Goal: Task Accomplishment & Management: Use online tool/utility

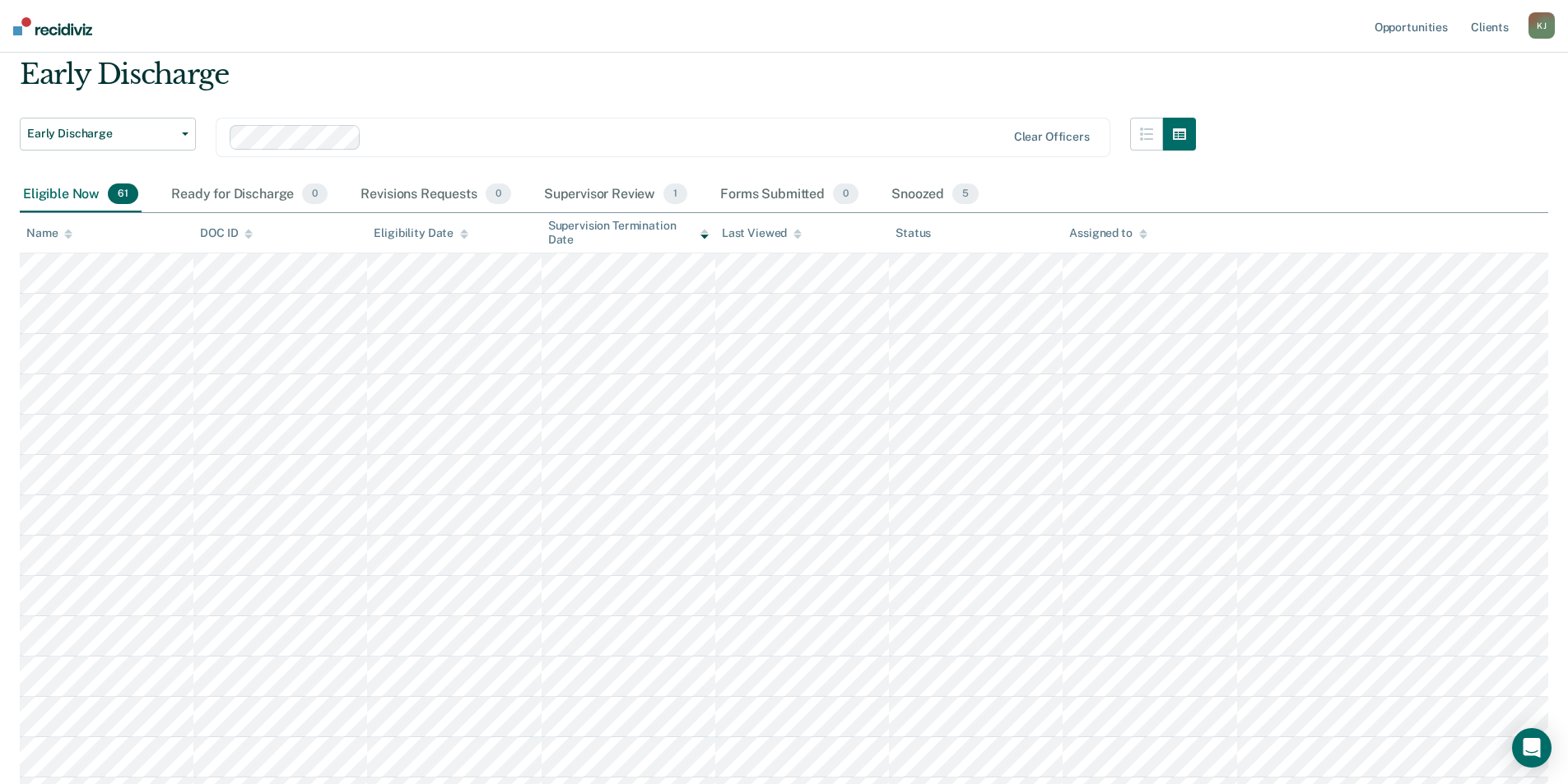
scroll to position [27, 0]
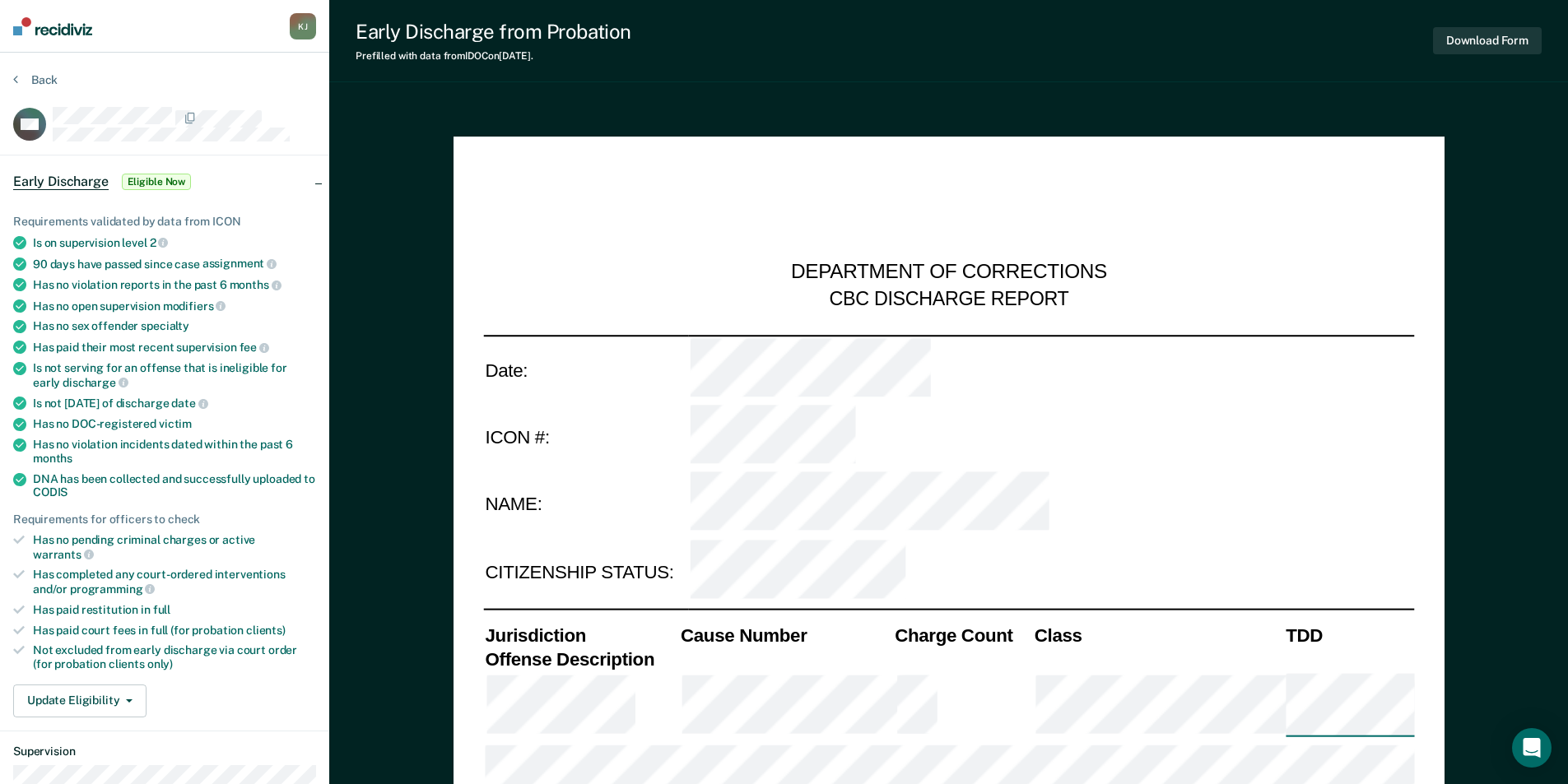
type textarea "x"
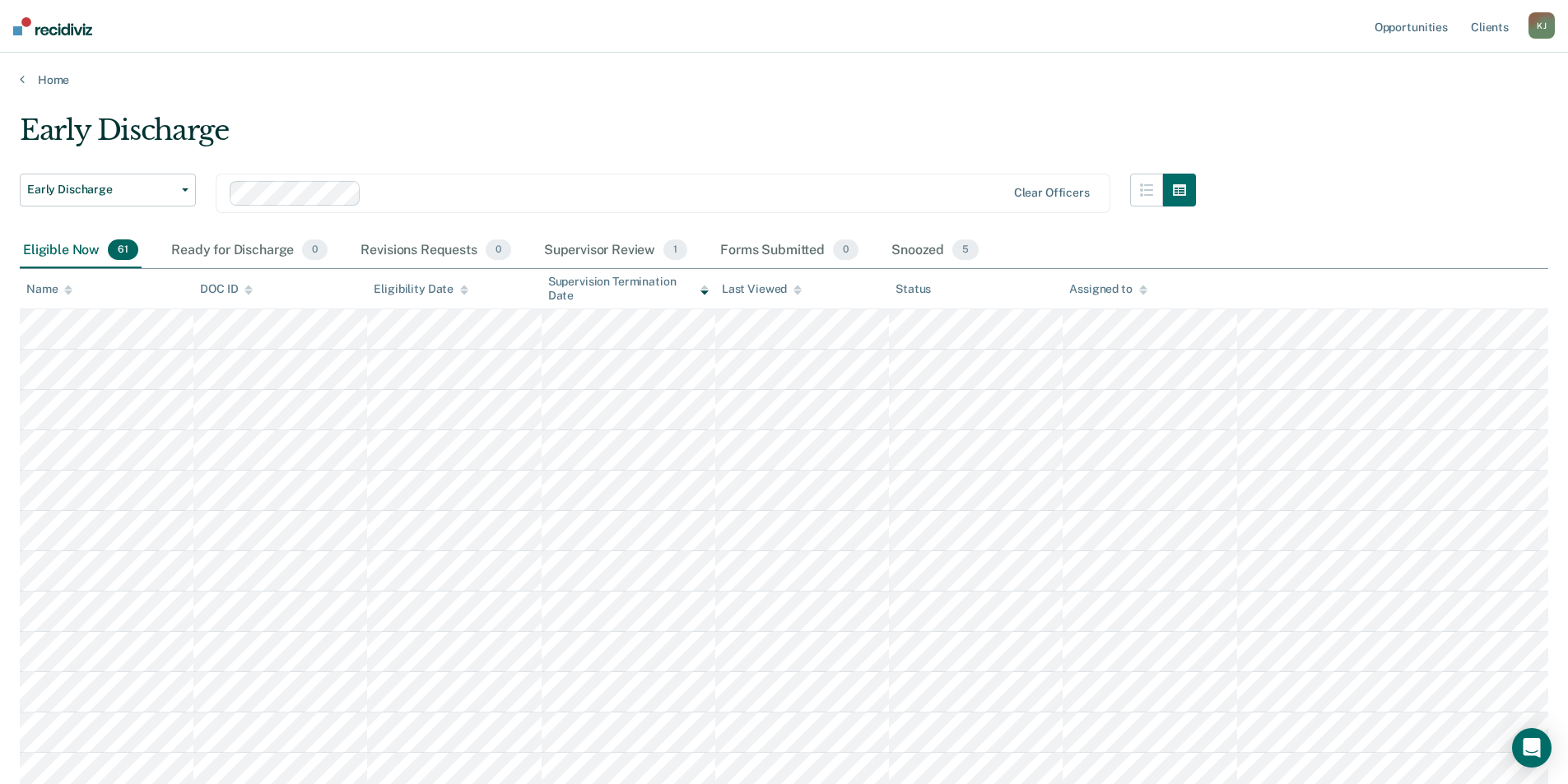
scroll to position [27, 0]
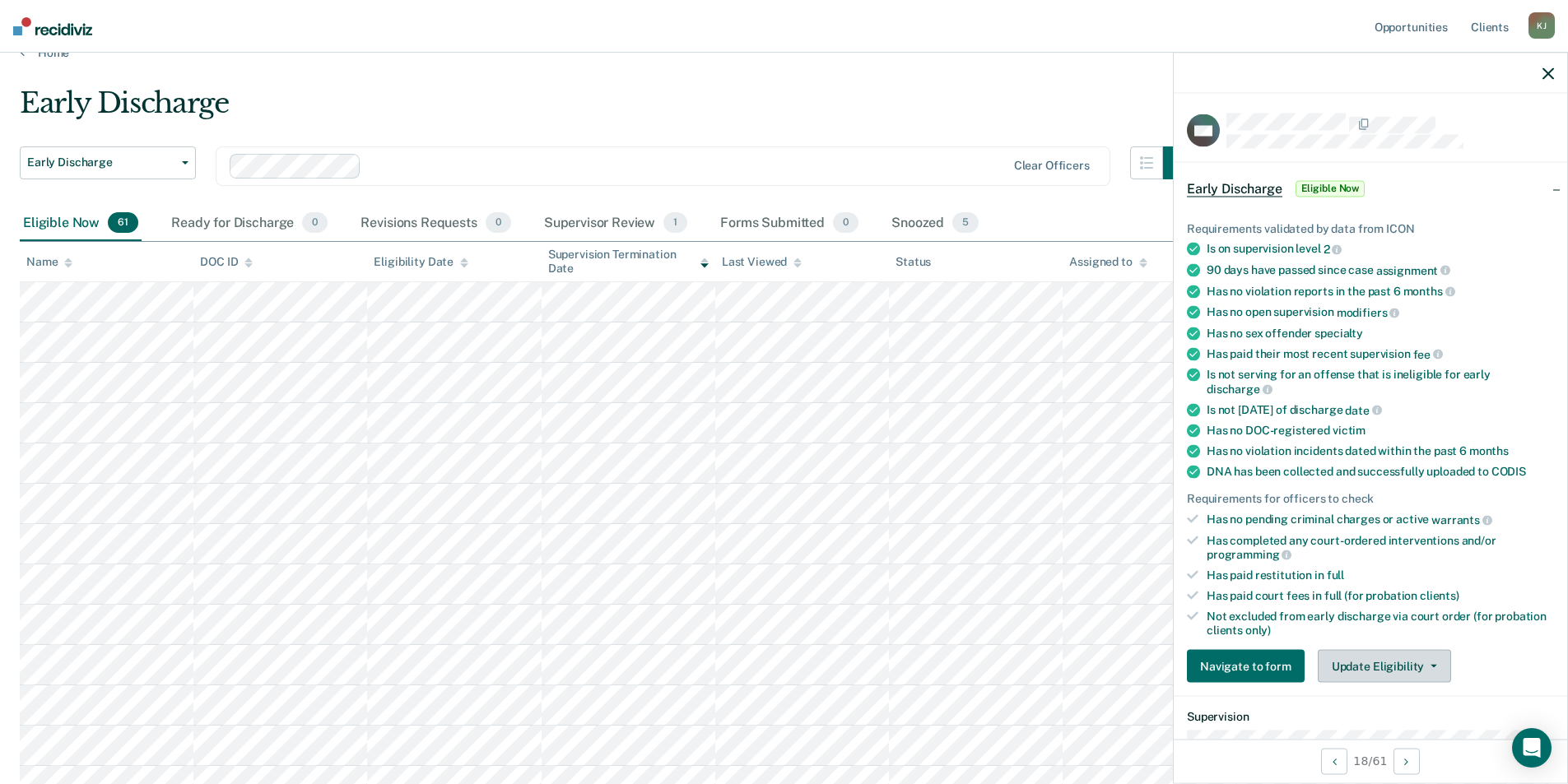
click at [1401, 672] on button "Update Eligibility" at bounding box center [1385, 666] width 133 height 33
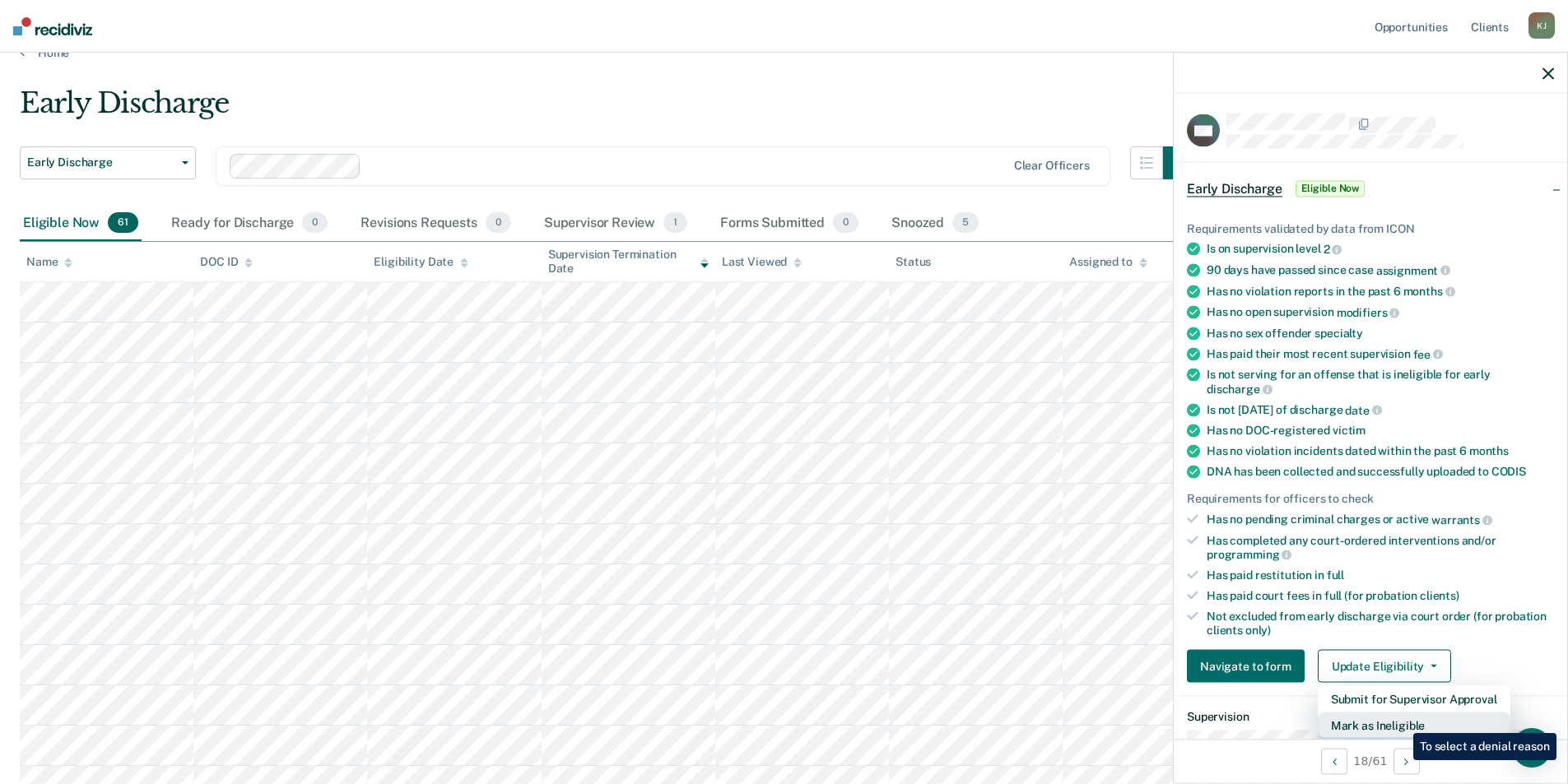
click at [1401, 721] on button "Mark as Ineligible" at bounding box center [1414, 725] width 193 height 26
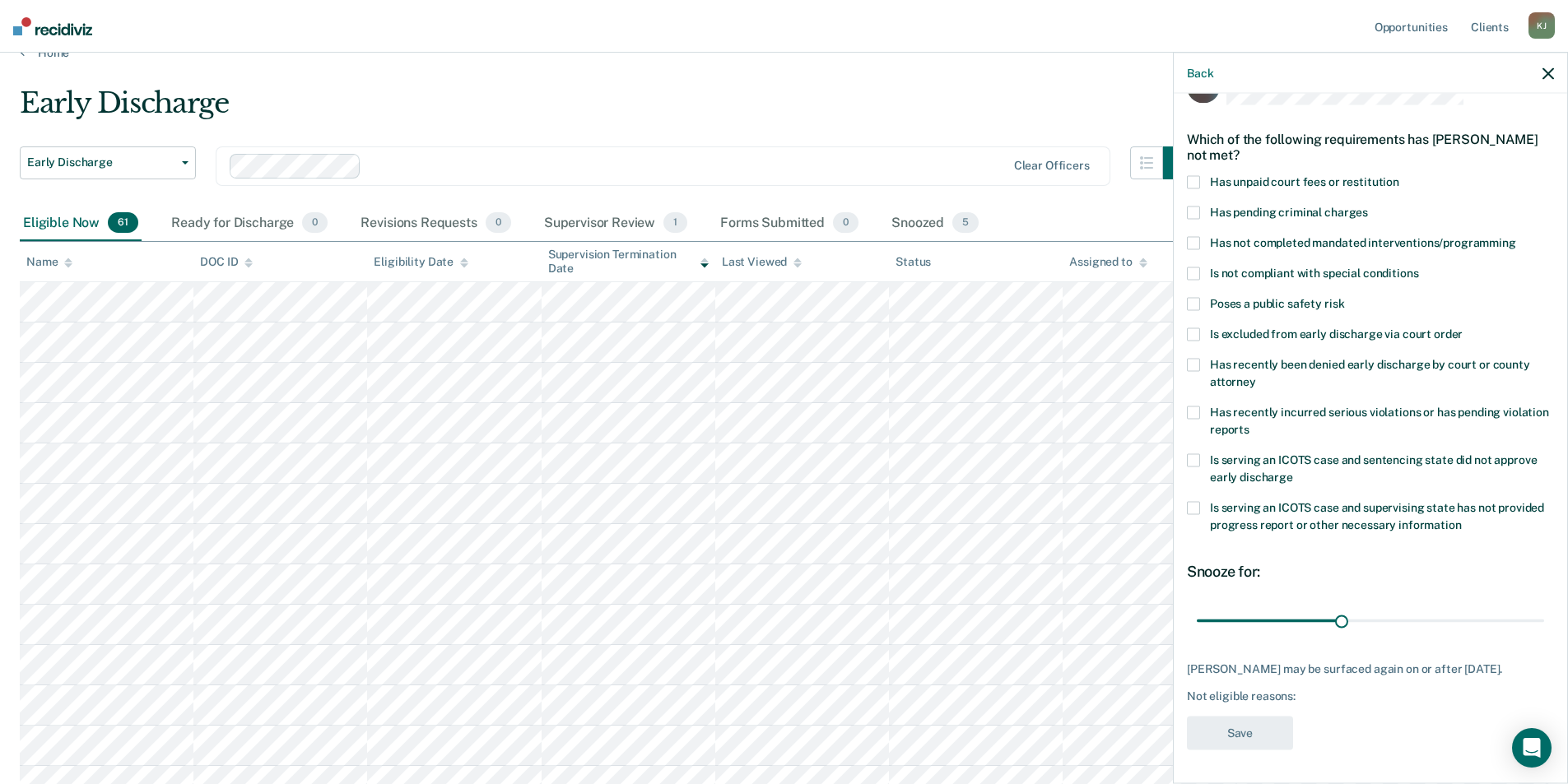
scroll to position [0, 0]
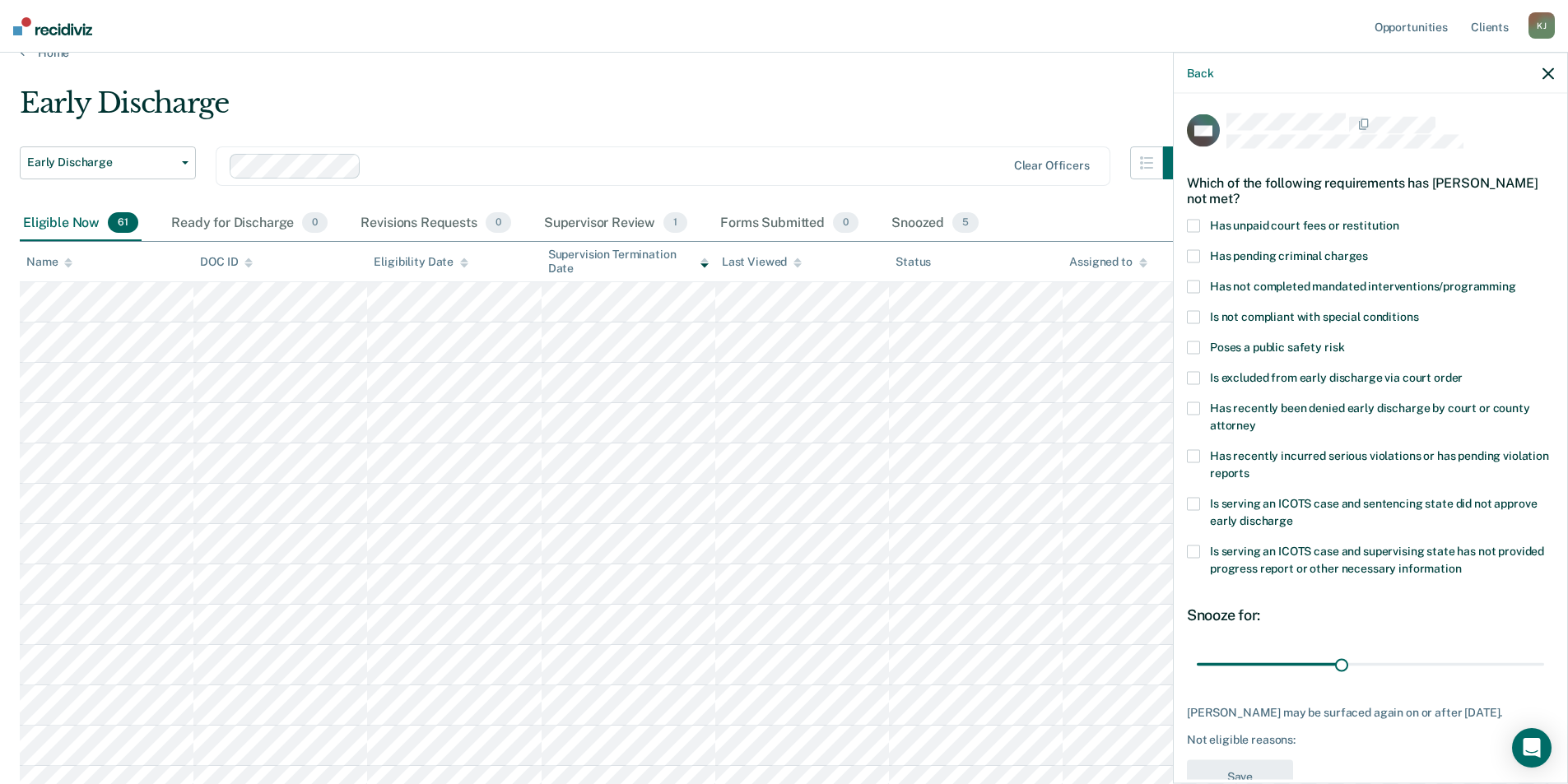
click at [1200, 220] on label "Has unpaid court fees or restitution" at bounding box center [1371, 228] width 368 height 17
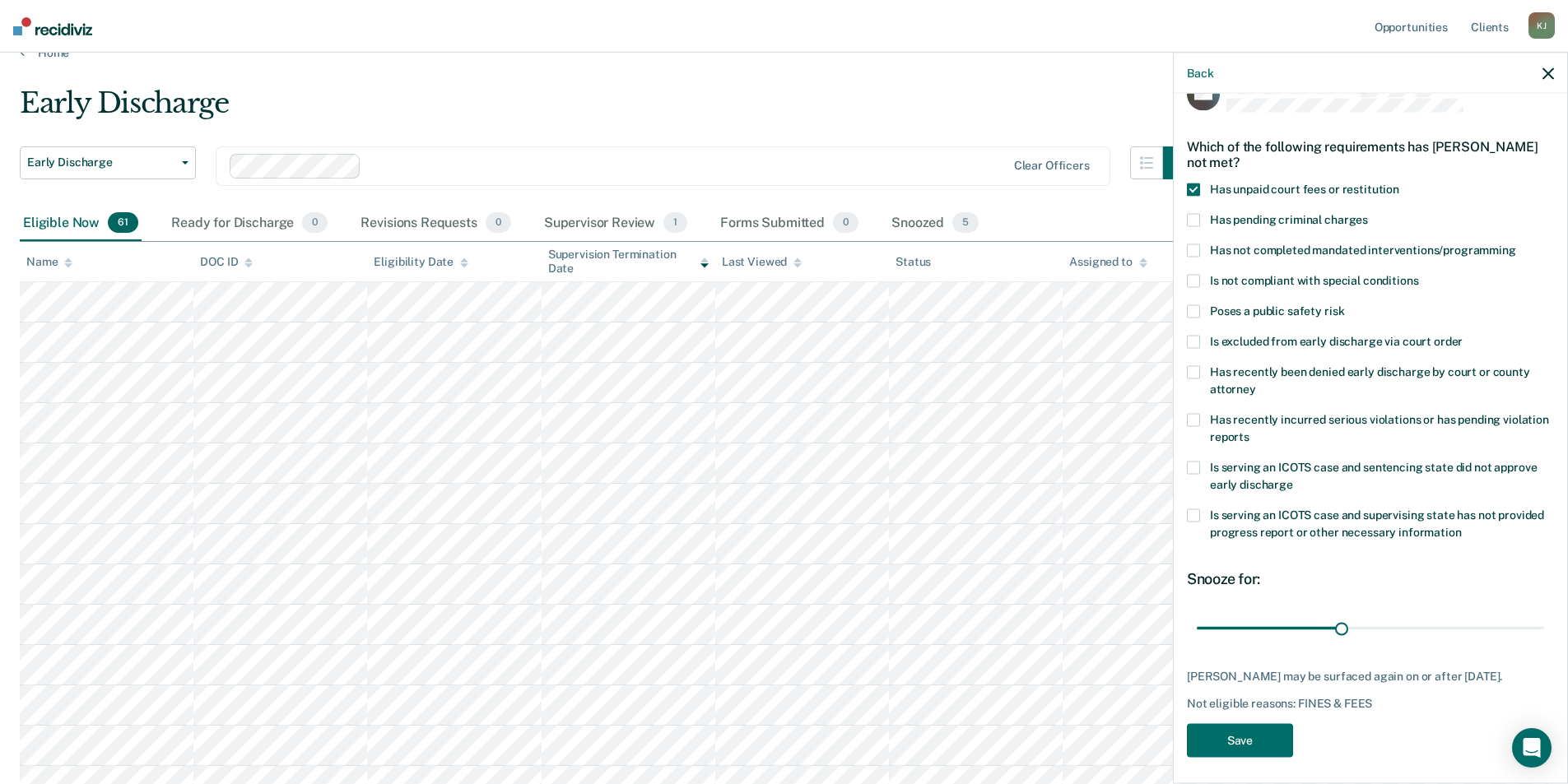
scroll to position [55, 0]
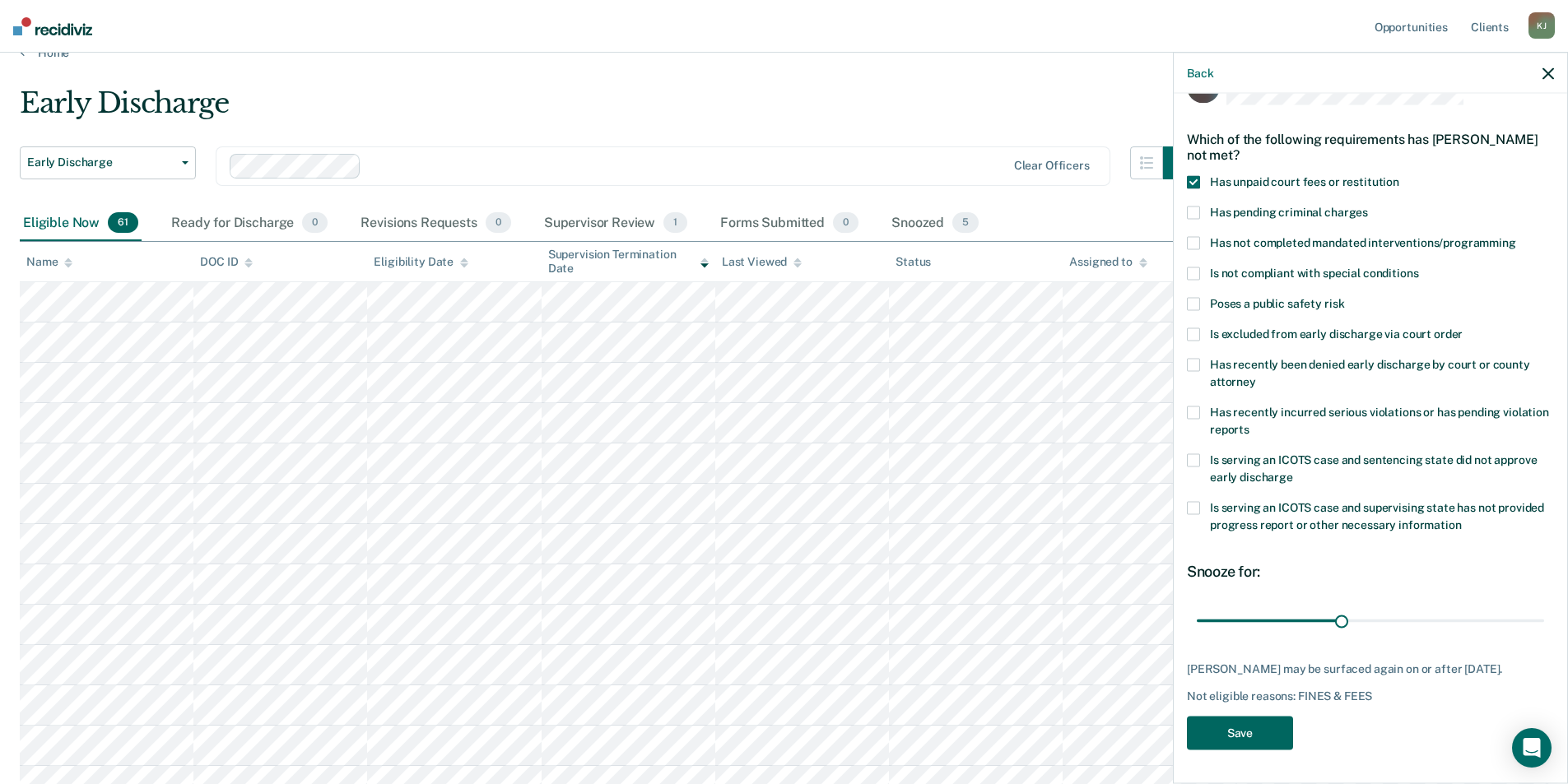
click at [1277, 747] on button "Save" at bounding box center [1240, 733] width 106 height 34
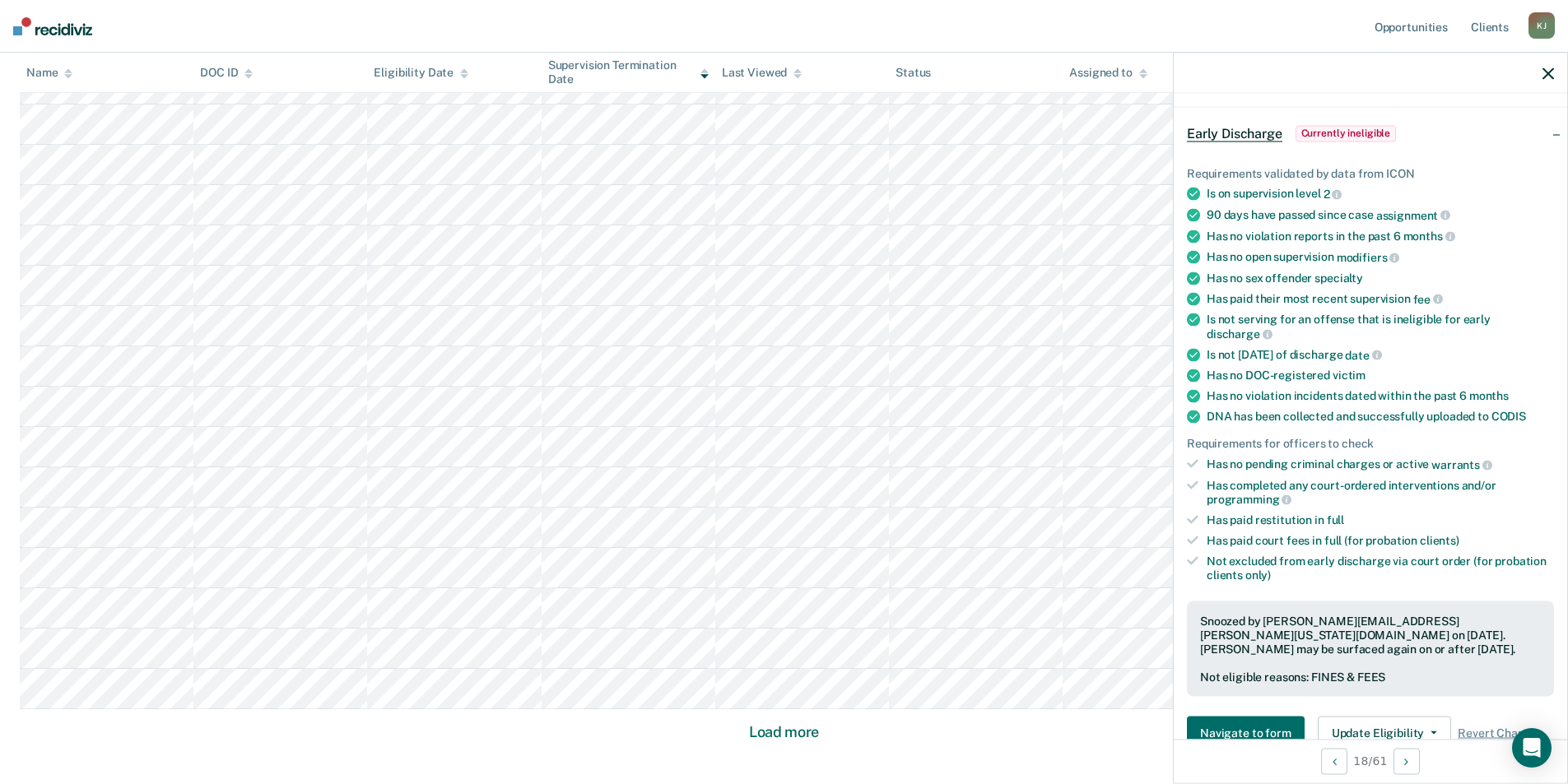
scroll to position [850, 0]
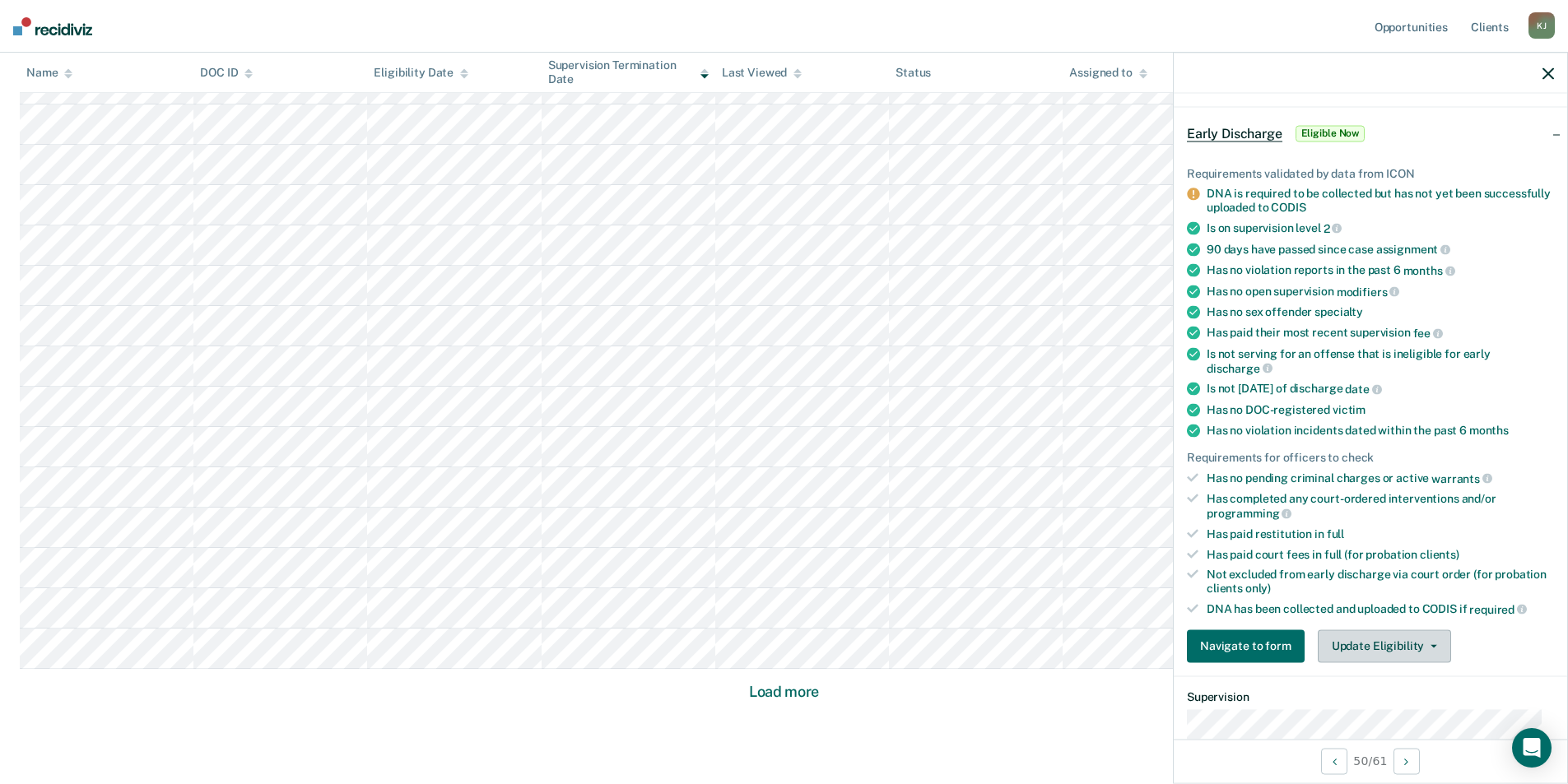
click at [1394, 655] on button "Update Eligibility" at bounding box center [1385, 646] width 133 height 33
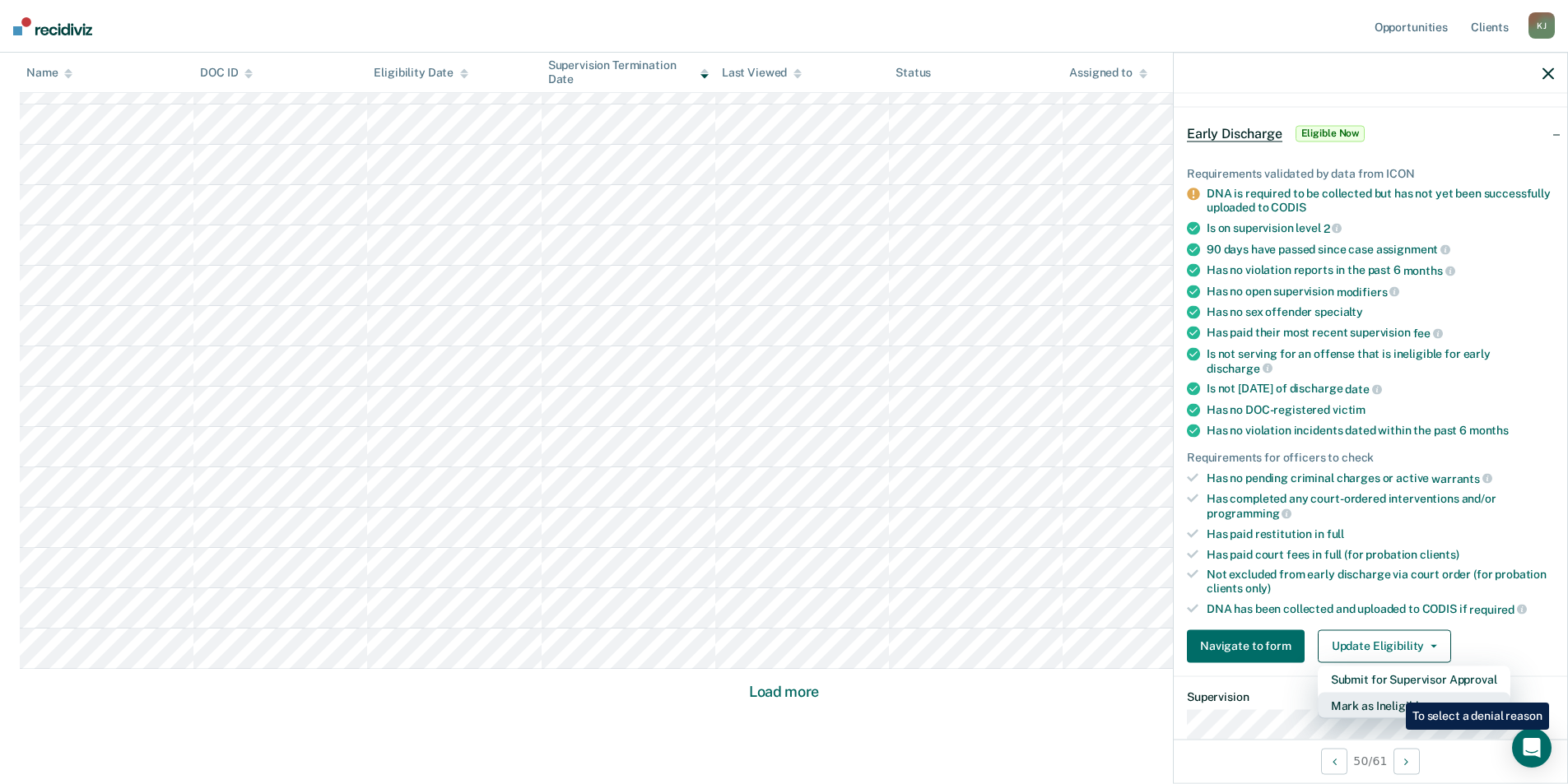
click at [1394, 692] on button "Mark as Ineligible" at bounding box center [1414, 705] width 193 height 26
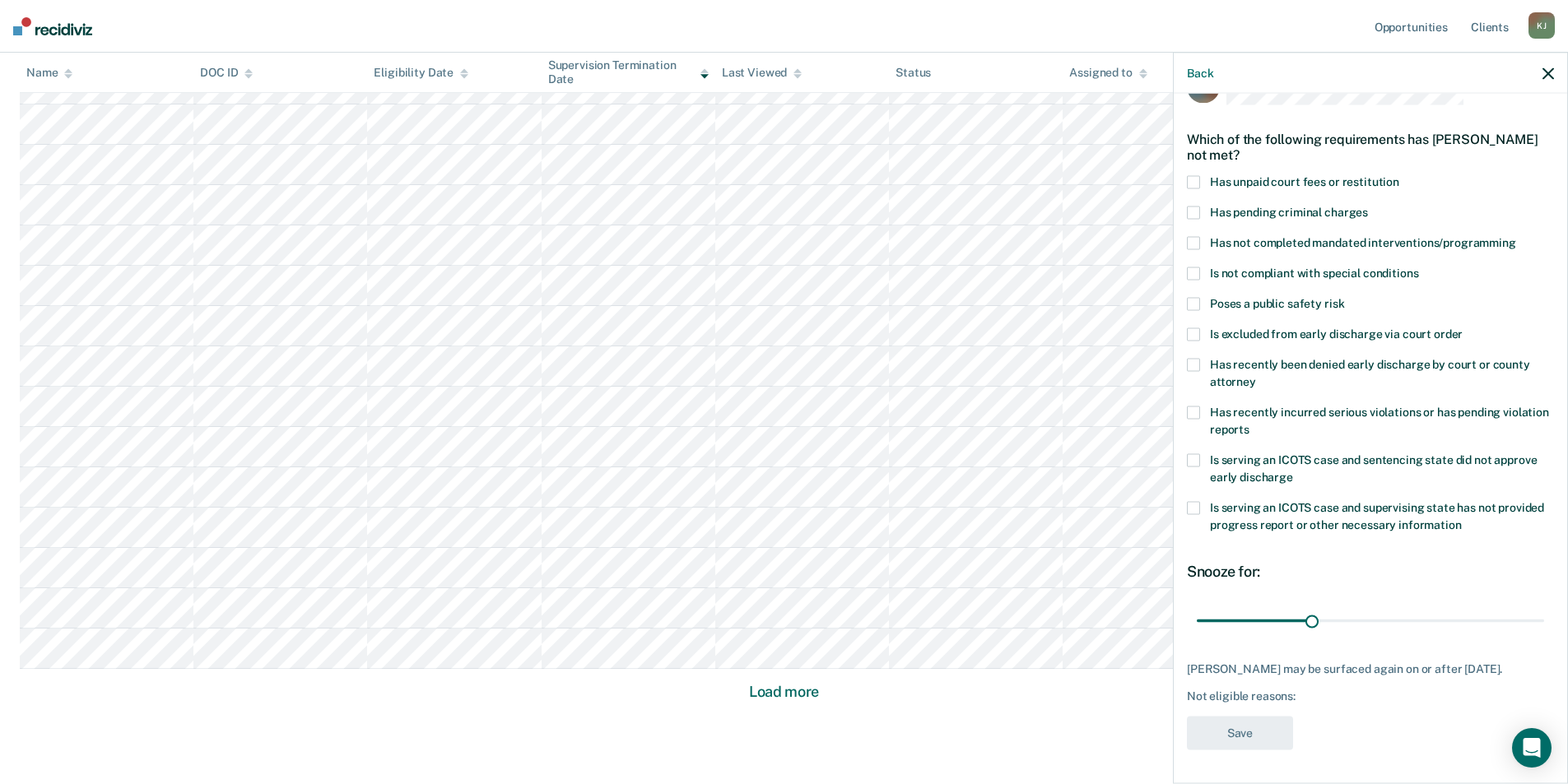
click at [1194, 176] on span at bounding box center [1194, 182] width 13 height 13
click at [1265, 722] on button "Save" at bounding box center [1240, 733] width 106 height 34
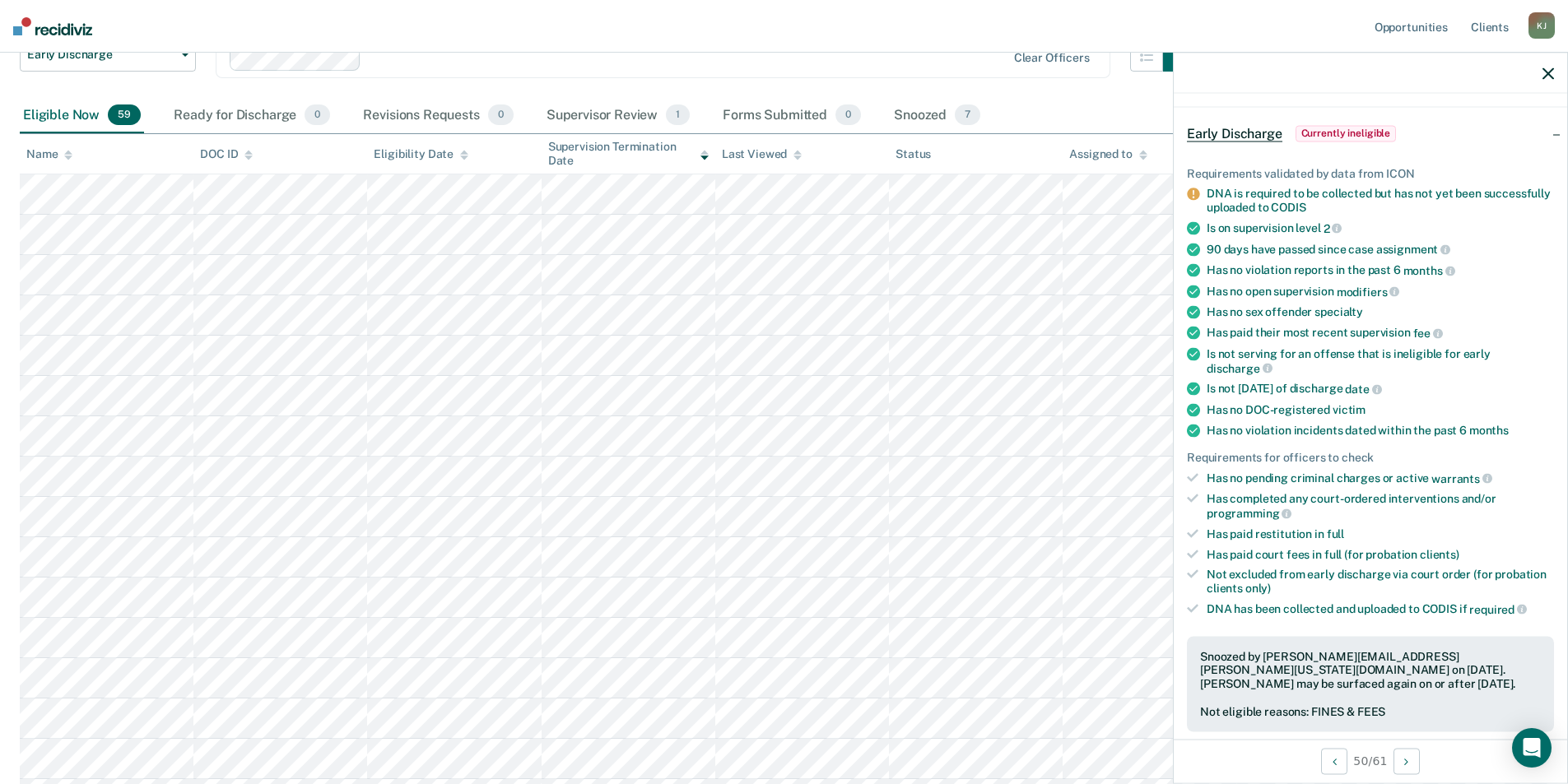
scroll to position [90, 0]
